Goal: Information Seeking & Learning: Find specific fact

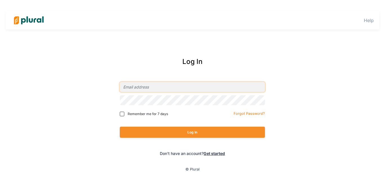
click at [170, 87] on input "email" at bounding box center [192, 87] width 145 height 10
click at [148, 85] on input "email" at bounding box center [192, 87] width 145 height 10
type input "[EMAIL_ADDRESS][DOMAIN_NAME]"
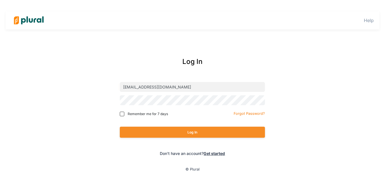
click at [119, 111] on div "Log In [EMAIL_ADDRESS][DOMAIN_NAME] Remember me for 7 days Forgot Password? Log…" at bounding box center [193, 106] width 228 height 111
click at [122, 113] on input "Remember me for 7 days" at bounding box center [122, 113] width 5 height 5
checkbox input "true"
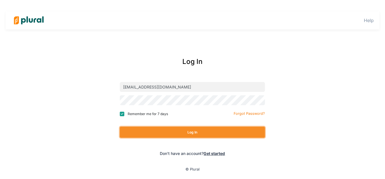
click at [164, 132] on button "Log In" at bounding box center [192, 131] width 145 height 11
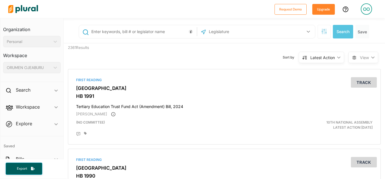
click at [115, 32] on input "text" at bounding box center [143, 31] width 105 height 11
type input "Diversity Equity and Inclusion Bill"
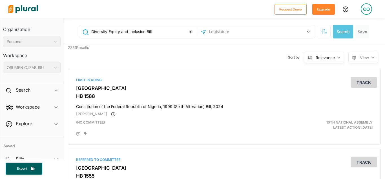
click at [360, 60] on span "View" at bounding box center [364, 57] width 9 height 6
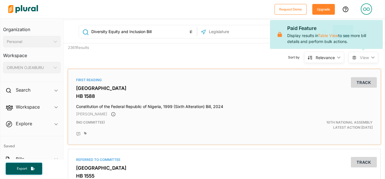
click at [258, 84] on div "First Reading Nigeria HB 1588 Constitution of the Federal Republic of Nigeria, …" at bounding box center [225, 106] width 308 height 70
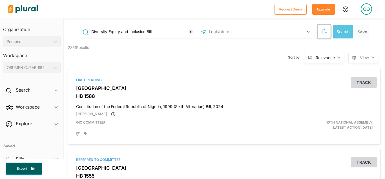
click at [322, 32] on icon "button" at bounding box center [325, 31] width 6 height 6
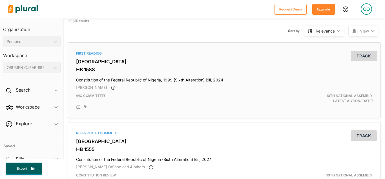
scroll to position [60, 0]
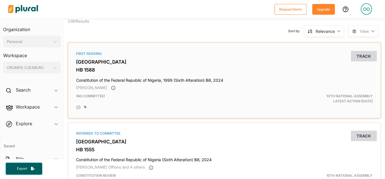
click at [175, 81] on h4 "Constitution of the Federal Republic of Nigeria, 1999 (Sixth Alteration) Bill, …" at bounding box center [224, 79] width 297 height 8
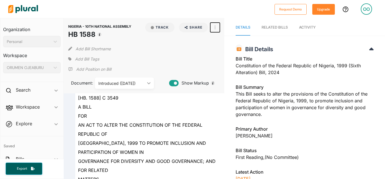
click at [210, 29] on button "button" at bounding box center [215, 28] width 10 height 10
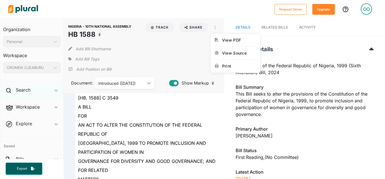
click at [1, 97] on div "Search ic_keyboard_arrow_down" at bounding box center [31, 90] width 63 height 15
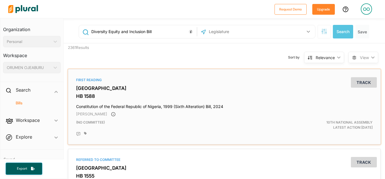
click at [204, 104] on h4 "Constitution of the Federal Republic of Nigeria, 1999 (Sixth Alteration) Bill, …" at bounding box center [224, 105] width 297 height 8
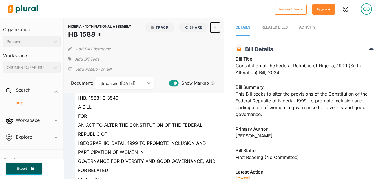
click at [212, 30] on button "button" at bounding box center [215, 28] width 10 height 10
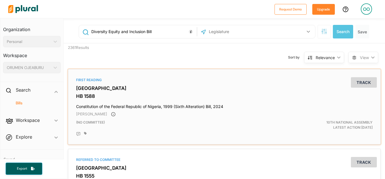
click at [169, 103] on h4 "Constitution of the Federal Republic of Nigeria, 1999 (Sixth Alteration) Bill, …" at bounding box center [224, 105] width 297 height 8
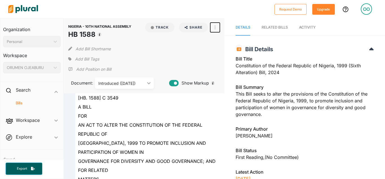
click at [211, 27] on button "button" at bounding box center [215, 28] width 10 height 10
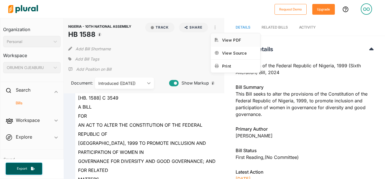
click at [224, 42] on div "View PDF" at bounding box center [239, 40] width 34 height 5
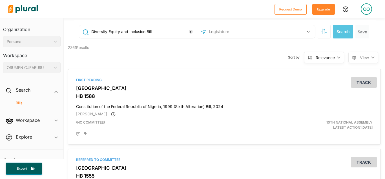
click at [146, 35] on input "Diversity Equity and Inclusion Bill" at bounding box center [143, 31] width 105 height 11
click at [146, 35] on input "Diversity Equity Bill" at bounding box center [143, 31] width 105 height 11
type input "D"
type input "Gender and Equal Opportunities Bill"
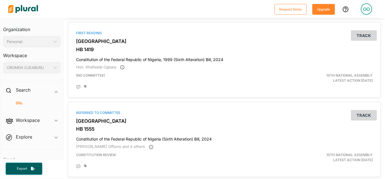
scroll to position [206, 0]
